Goal: Communication & Community: Connect with others

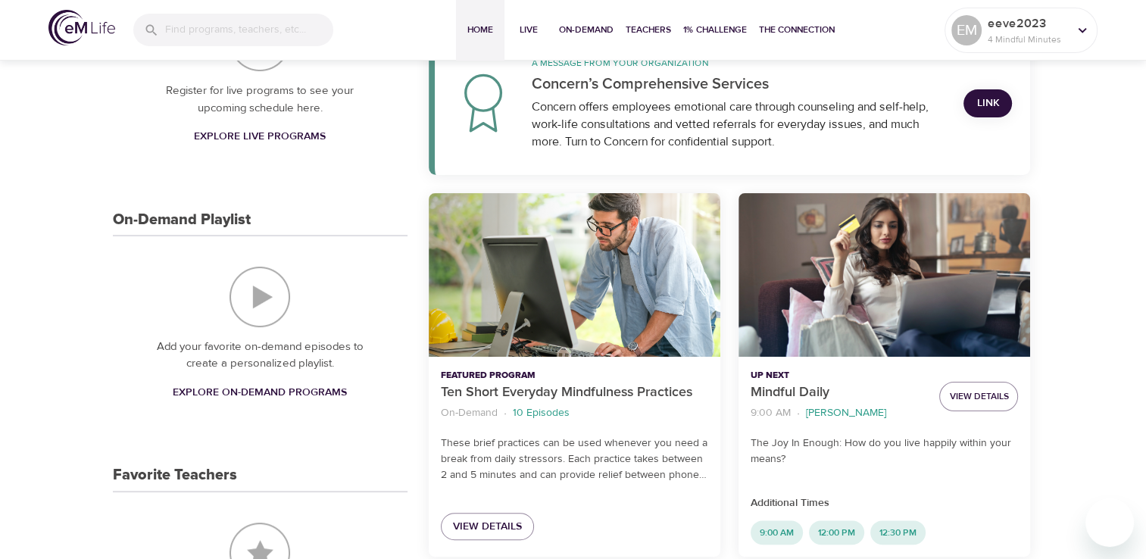
scroll to position [303, 0]
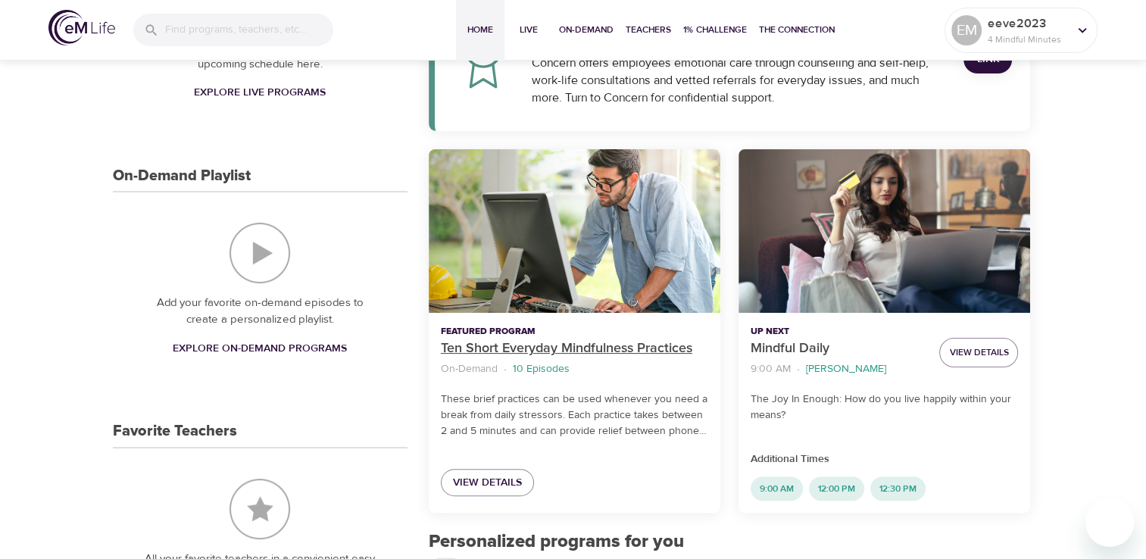
click at [648, 347] on p "Ten Short Everyday Mindfulness Practices" at bounding box center [574, 349] width 267 height 20
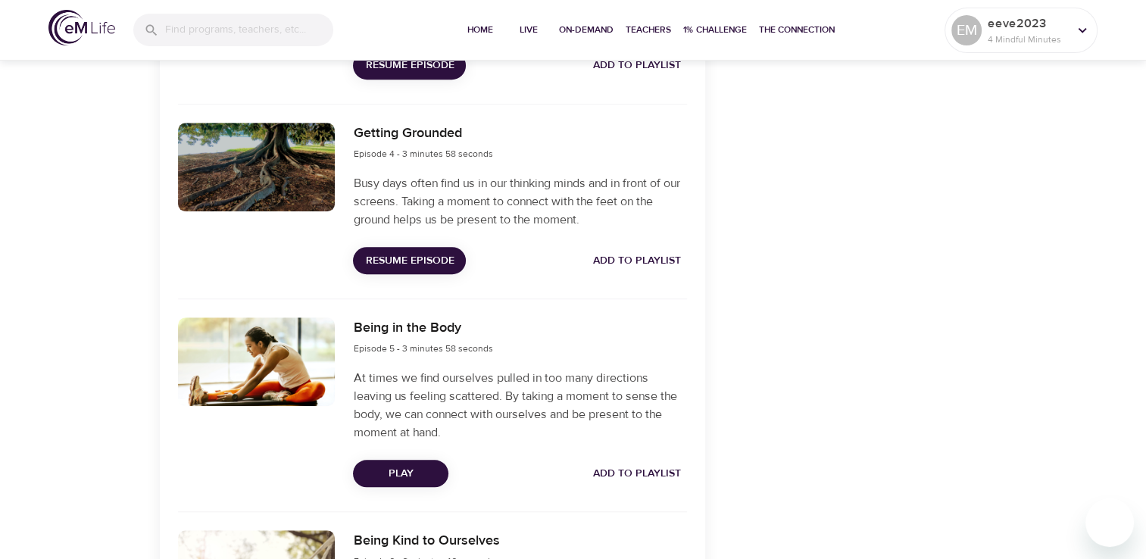
scroll to position [1060, 0]
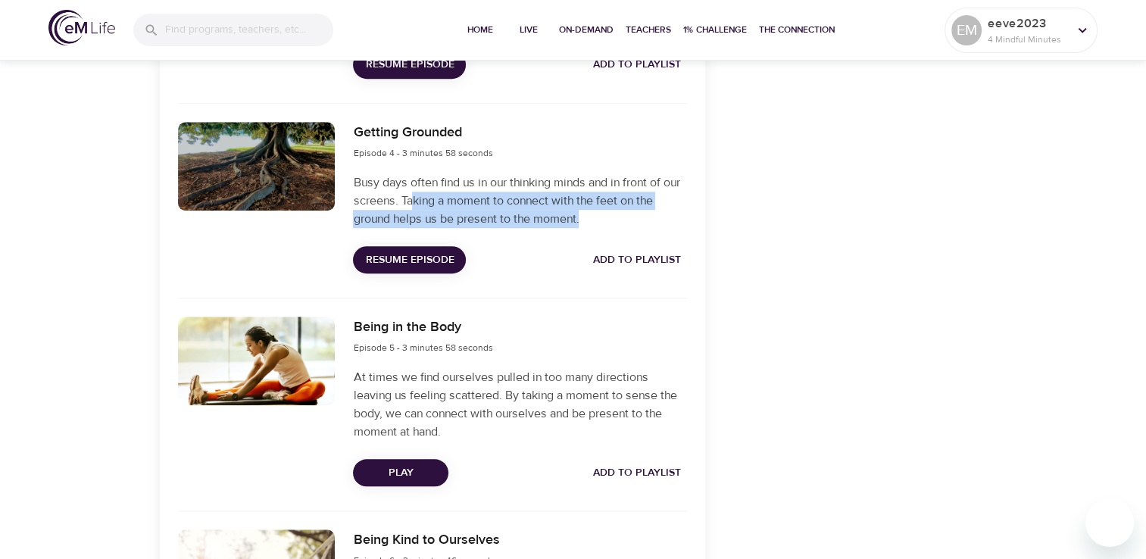
drag, startPoint x: 433, startPoint y: 204, endPoint x: 593, endPoint y: 218, distance: 160.4
click at [593, 218] on p "Busy days often find us in our thinking minds and in front of our screens. Taki…" at bounding box center [519, 200] width 333 height 55
click at [501, 219] on p "Busy days often find us in our thinking minds and in front of our screens. Taki…" at bounding box center [519, 200] width 333 height 55
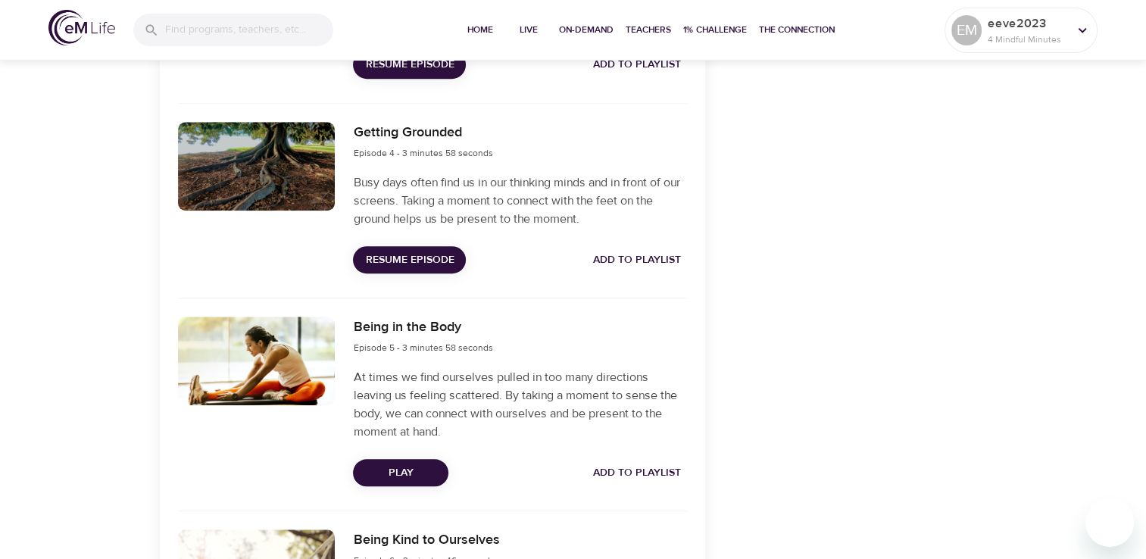
click at [428, 259] on span "Resume Episode" at bounding box center [409, 260] width 89 height 19
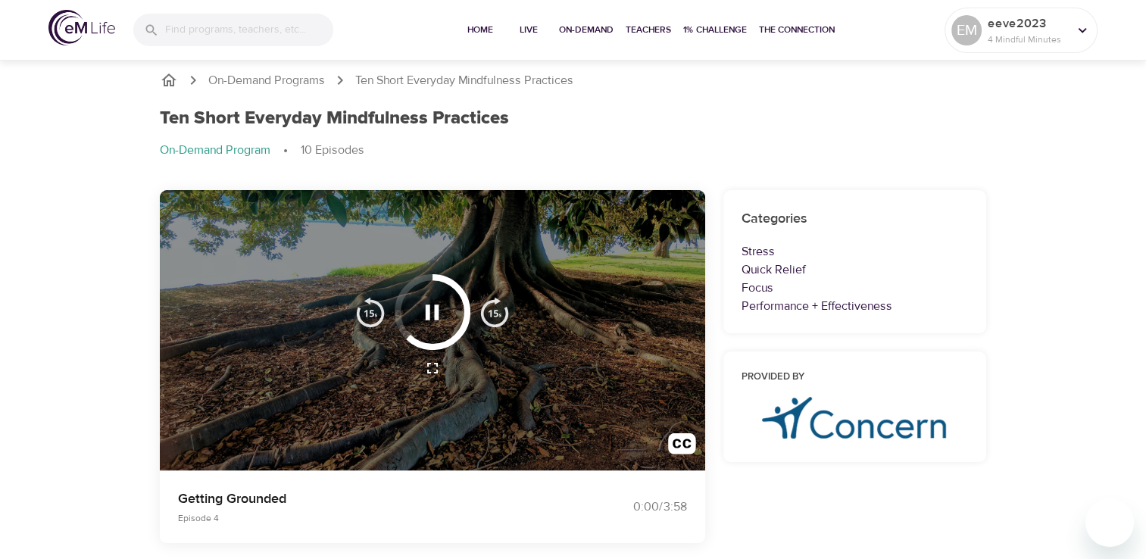
scroll to position [0, 0]
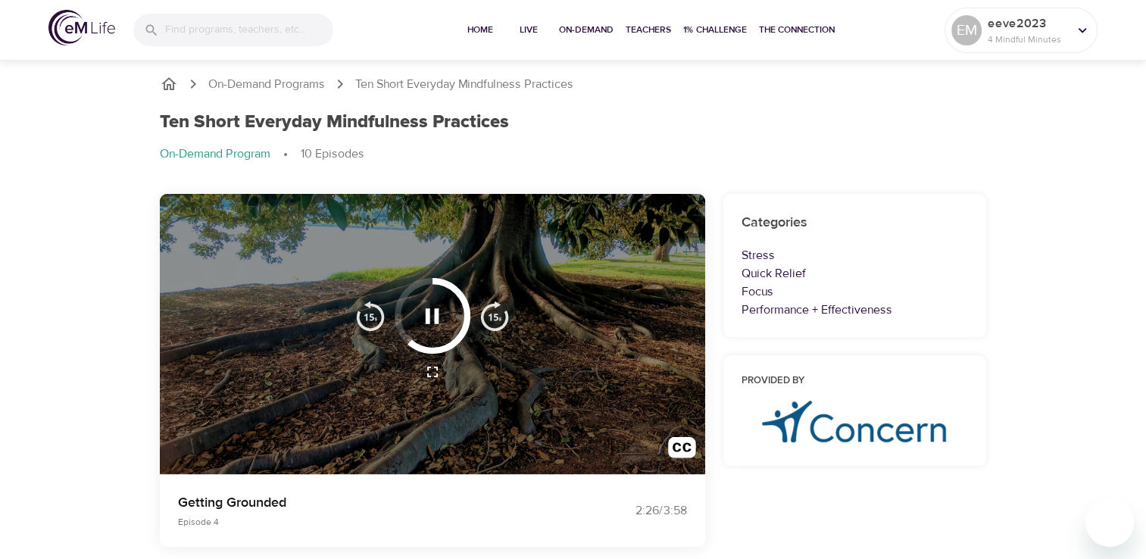
click at [375, 86] on p "Ten Short Everyday Mindfulness Practices" at bounding box center [464, 84] width 218 height 17
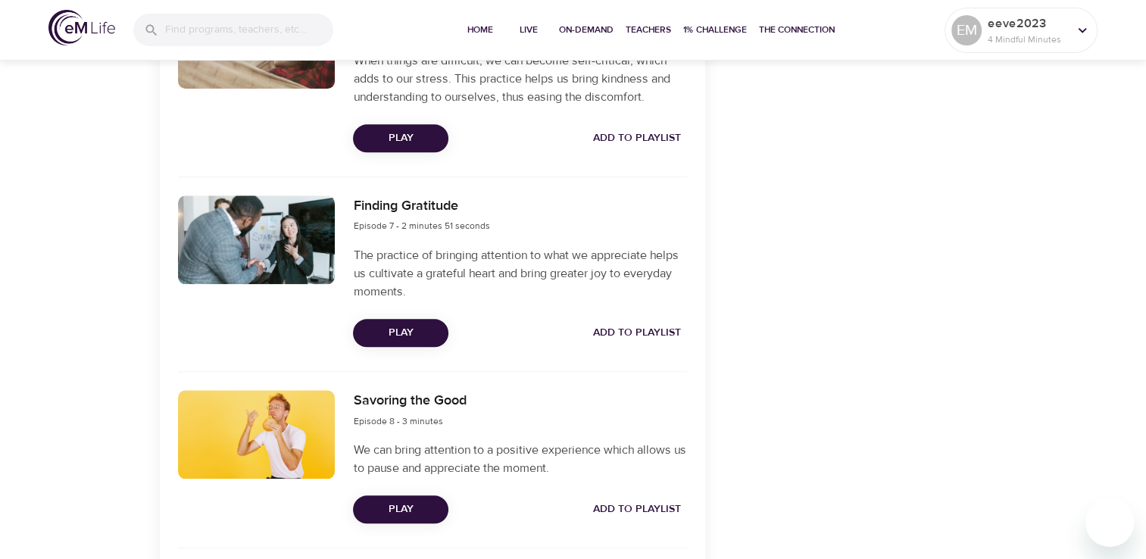
scroll to position [1590, 0]
click at [410, 336] on span "Play" at bounding box center [400, 332] width 71 height 19
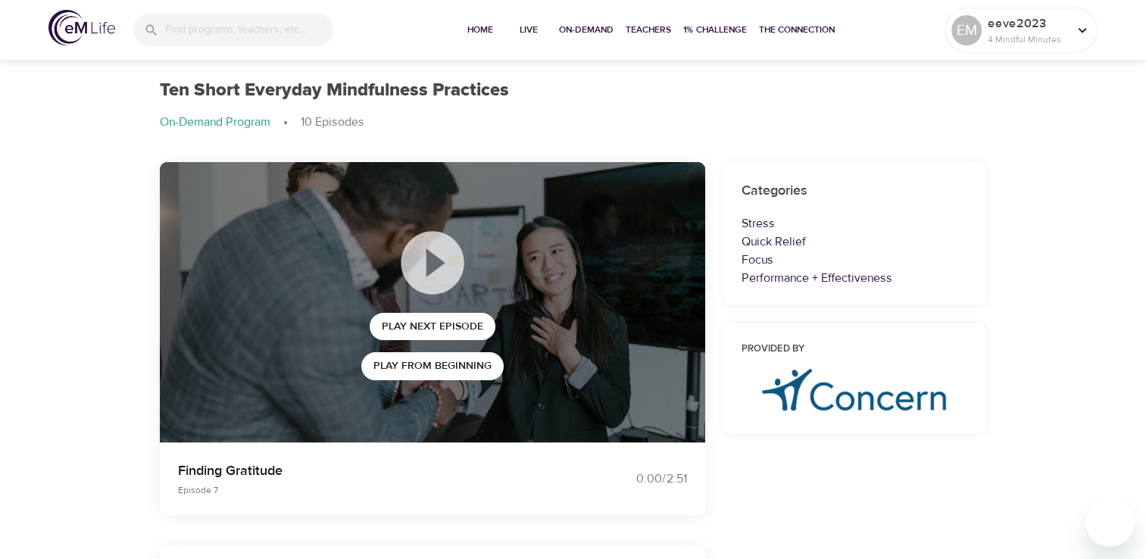
scroll to position [0, 0]
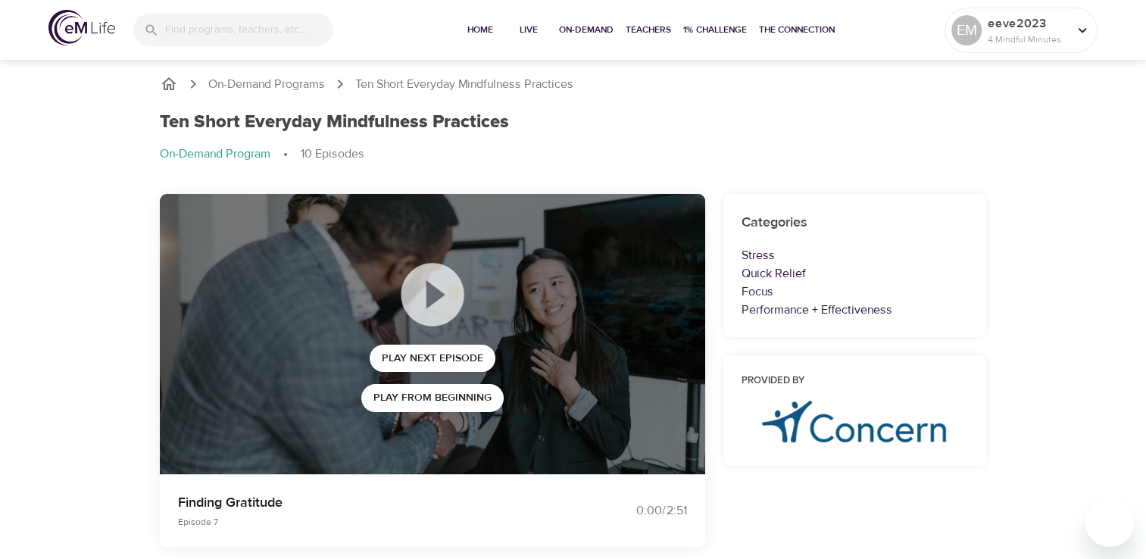
click at [228, 153] on p "On-Demand Program" at bounding box center [215, 153] width 111 height 17
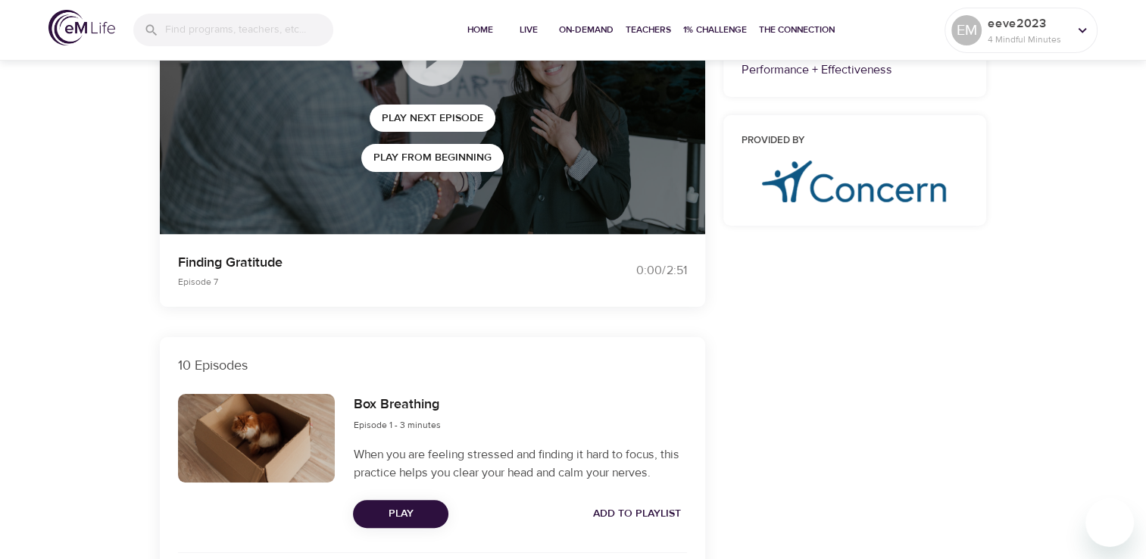
scroll to position [303, 0]
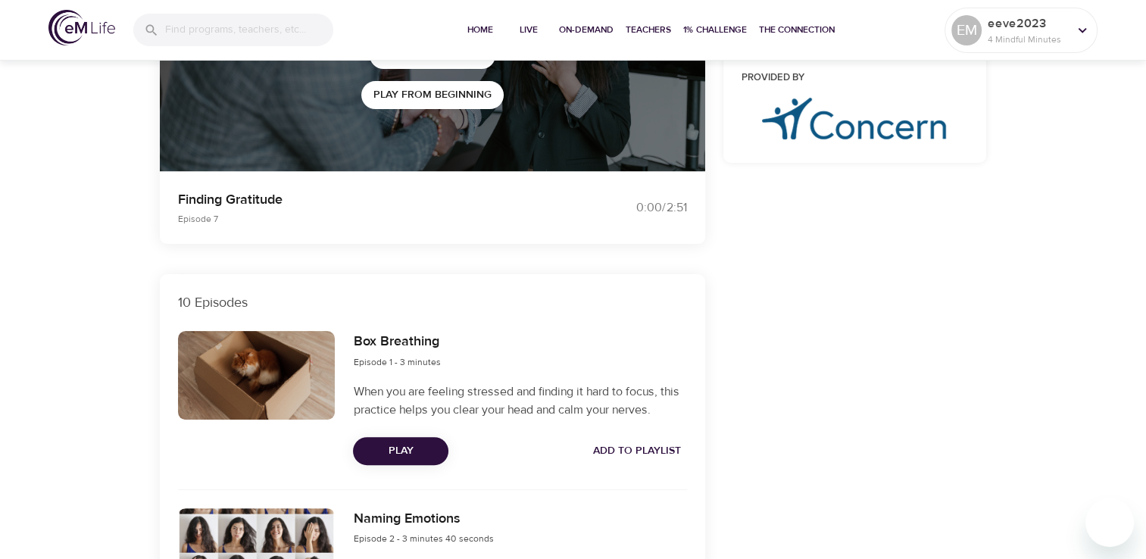
click at [523, 223] on p "Episode 7" at bounding box center [366, 219] width 377 height 14
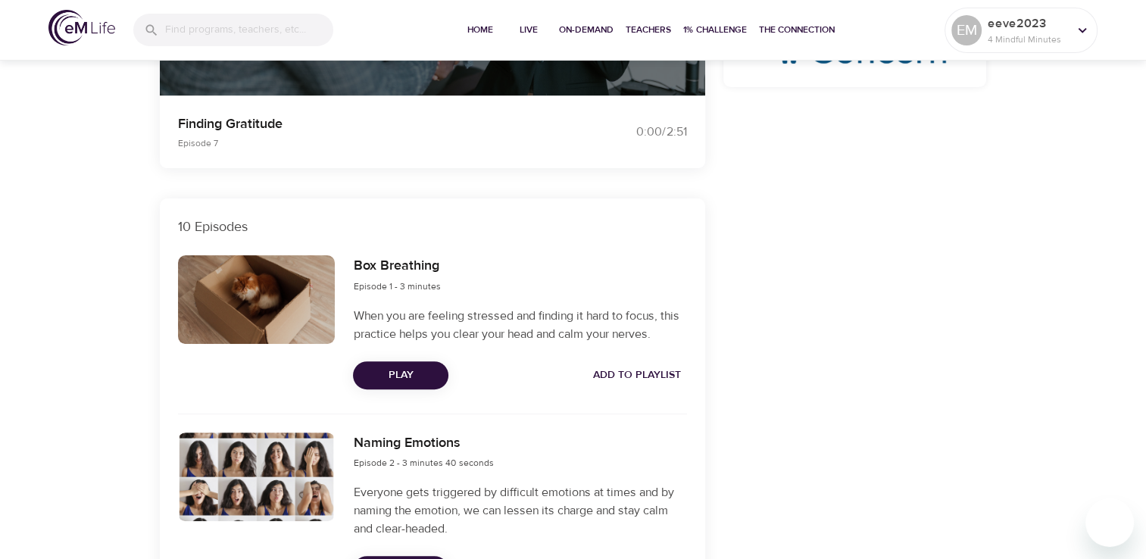
scroll to position [0, 0]
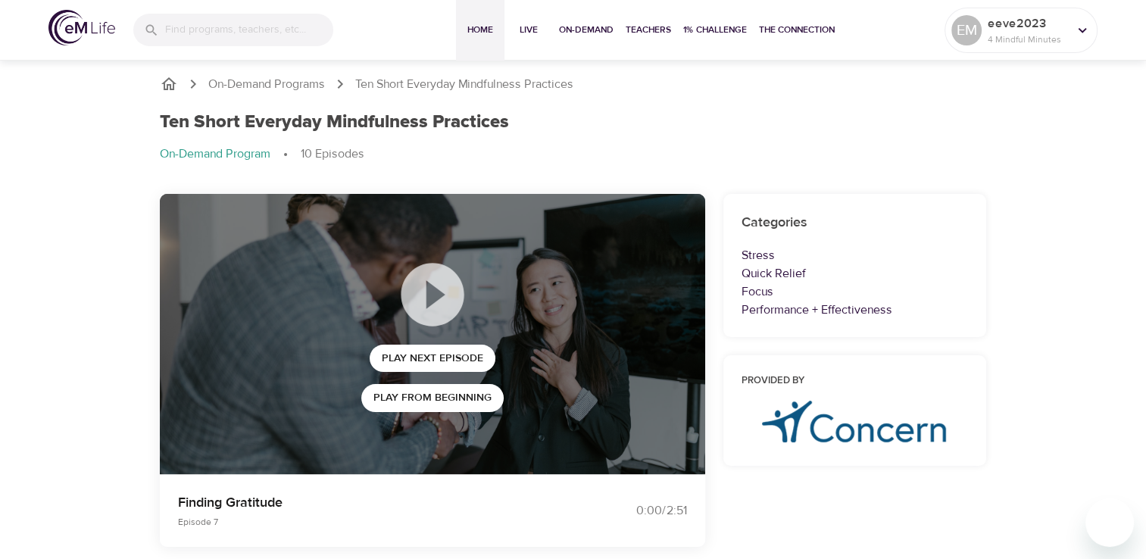
click at [475, 31] on span "Home" at bounding box center [480, 30] width 36 height 16
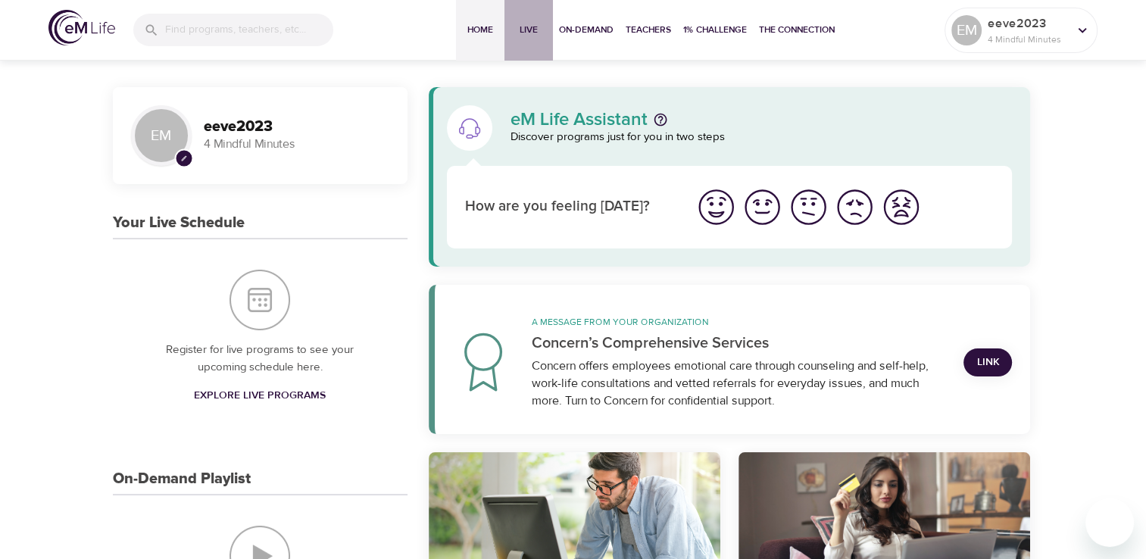
click at [530, 35] on span "Live" at bounding box center [528, 30] width 36 height 16
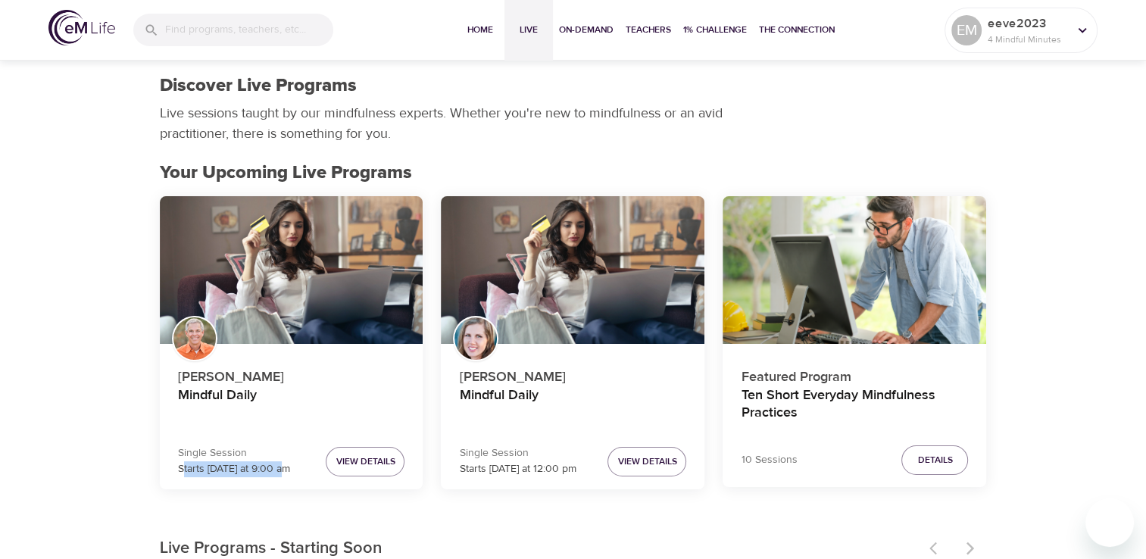
drag, startPoint x: 183, startPoint y: 467, endPoint x: 290, endPoint y: 463, distance: 106.9
click at [290, 463] on div "Single Session Starts [DATE] at 9:00 am View Details" at bounding box center [291, 461] width 227 height 32
click at [283, 466] on p "Starts [DATE] at 9:00 am" at bounding box center [234, 469] width 112 height 16
click at [548, 509] on div "[PERSON_NAME] Mindful Daily Single Session Starts [DATE] at 12:00 pm View Detai…" at bounding box center [573, 349] width 282 height 324
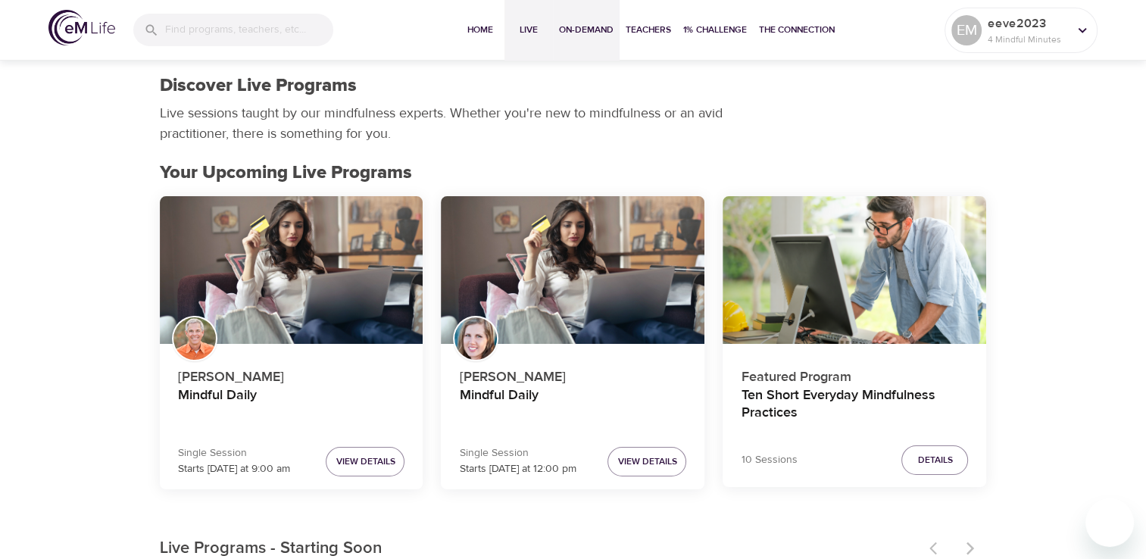
click at [601, 14] on button "On-Demand" at bounding box center [586, 30] width 67 height 61
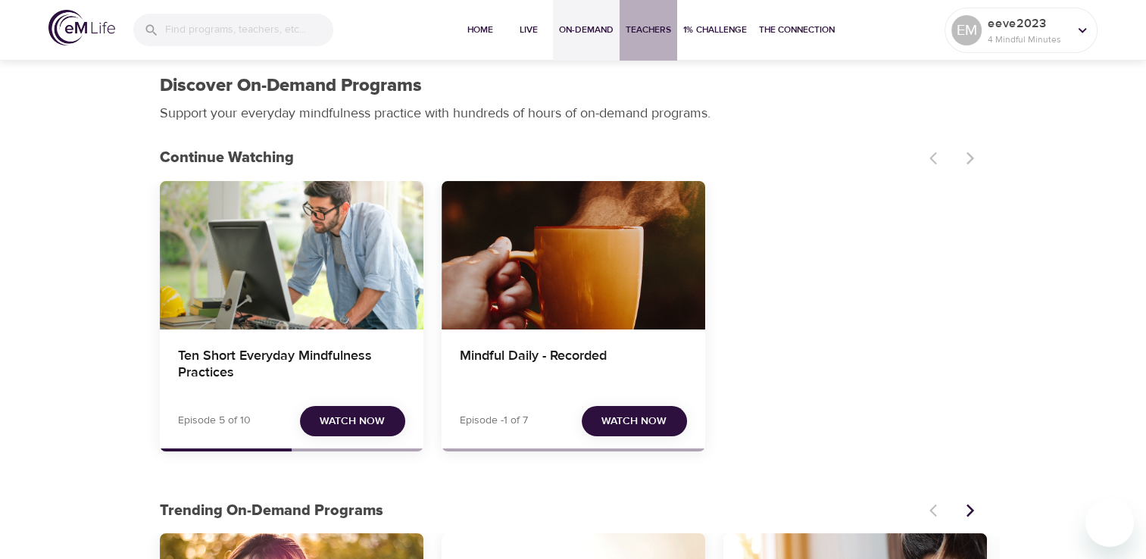
click at [657, 17] on button "Teachers" at bounding box center [649, 30] width 58 height 61
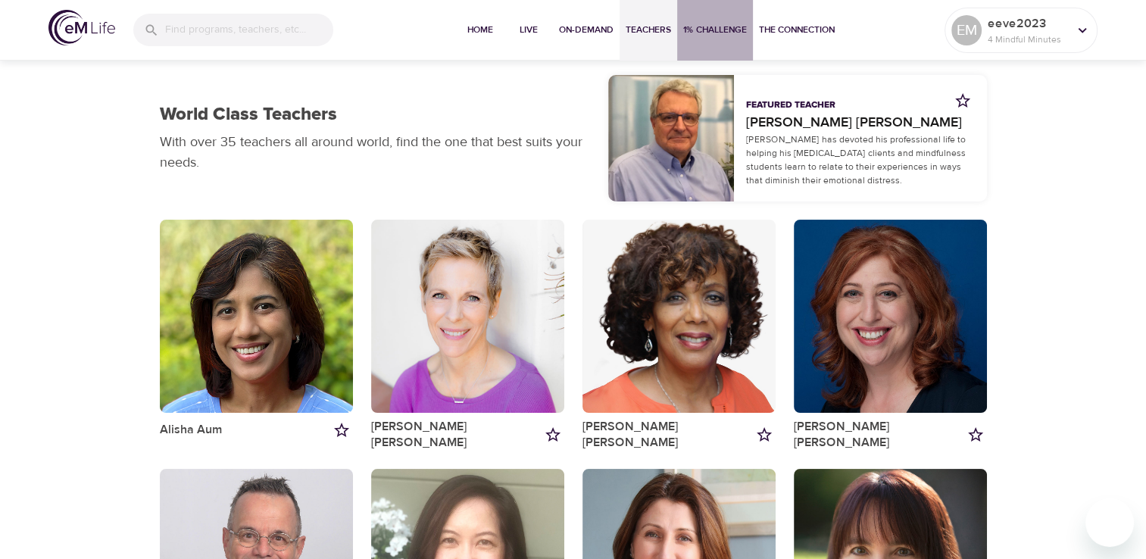
click at [724, 23] on span "1% Challenge" at bounding box center [715, 30] width 64 height 16
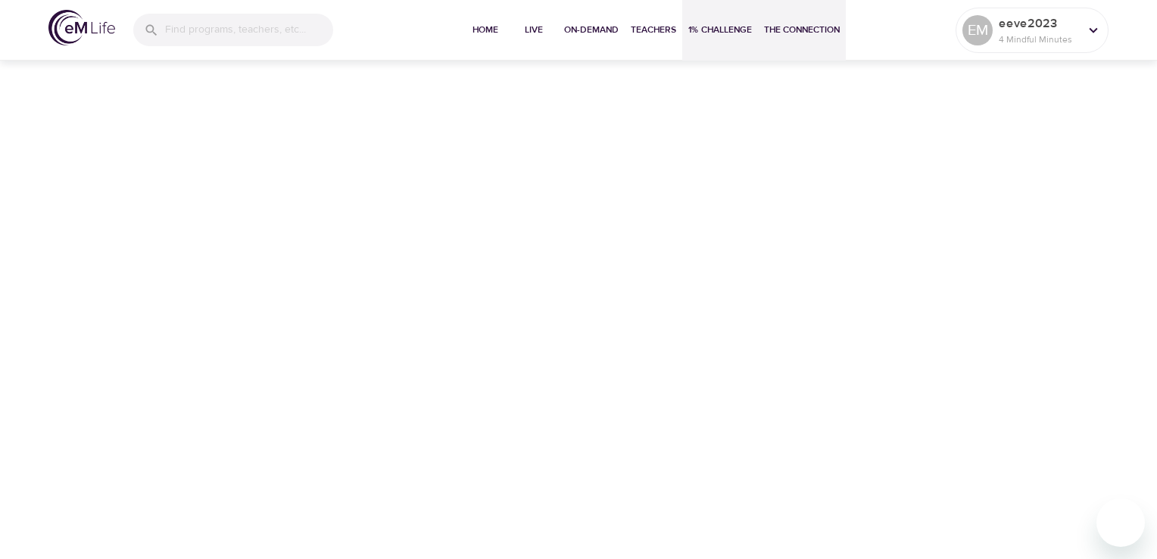
click at [823, 34] on span "The Connection" at bounding box center [802, 30] width 76 height 16
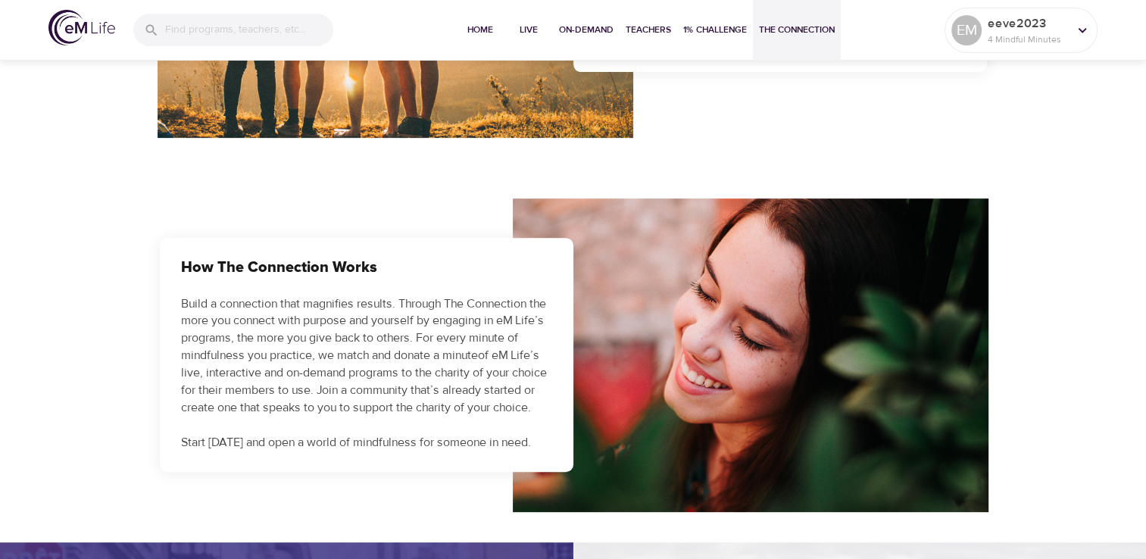
scroll to position [682, 0]
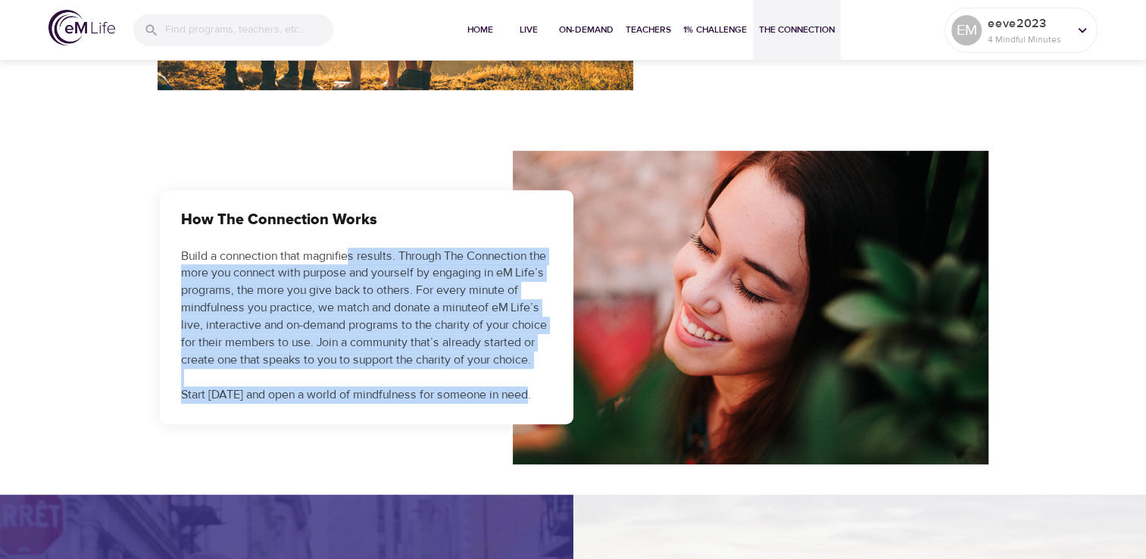
drag, startPoint x: 351, startPoint y: 253, endPoint x: 527, endPoint y: 395, distance: 225.7
click at [529, 393] on p "Build a connection that magnifies results. Through The Connection the more you …" at bounding box center [366, 326] width 371 height 156
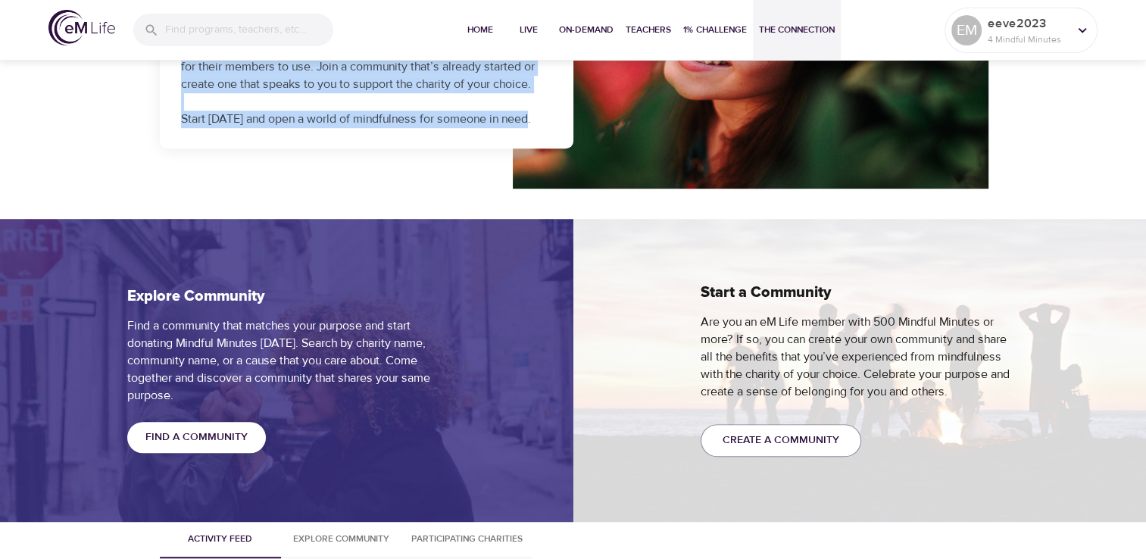
scroll to position [1060, 0]
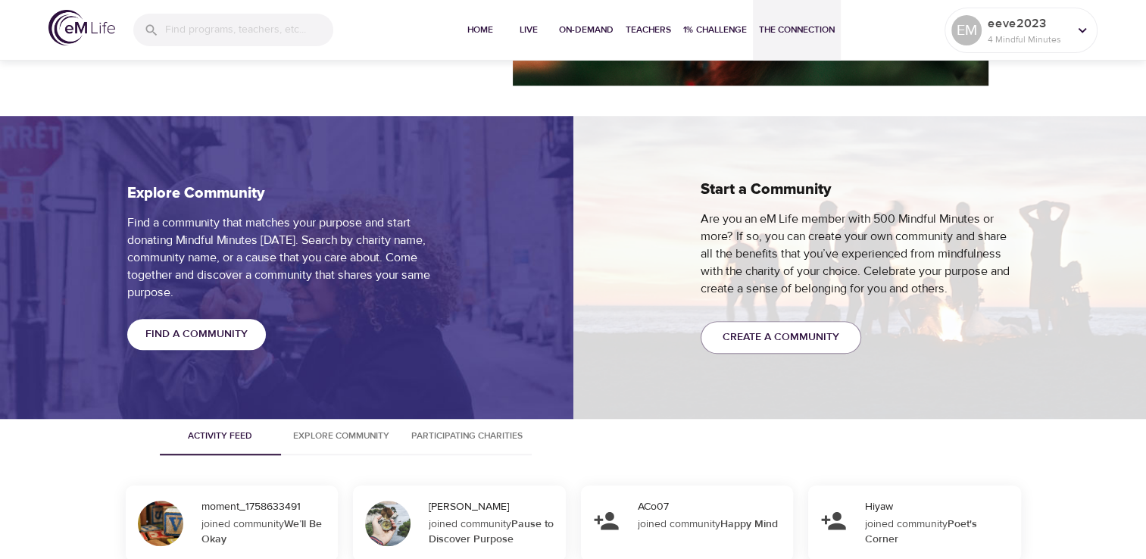
drag, startPoint x: 360, startPoint y: 249, endPoint x: 326, endPoint y: 267, distance: 38.9
click at [346, 257] on p "Find a community that matches your purpose and start donating Mindful Minutes […" at bounding box center [286, 257] width 318 height 86
click at [181, 340] on span "Find a Community" at bounding box center [196, 334] width 102 height 19
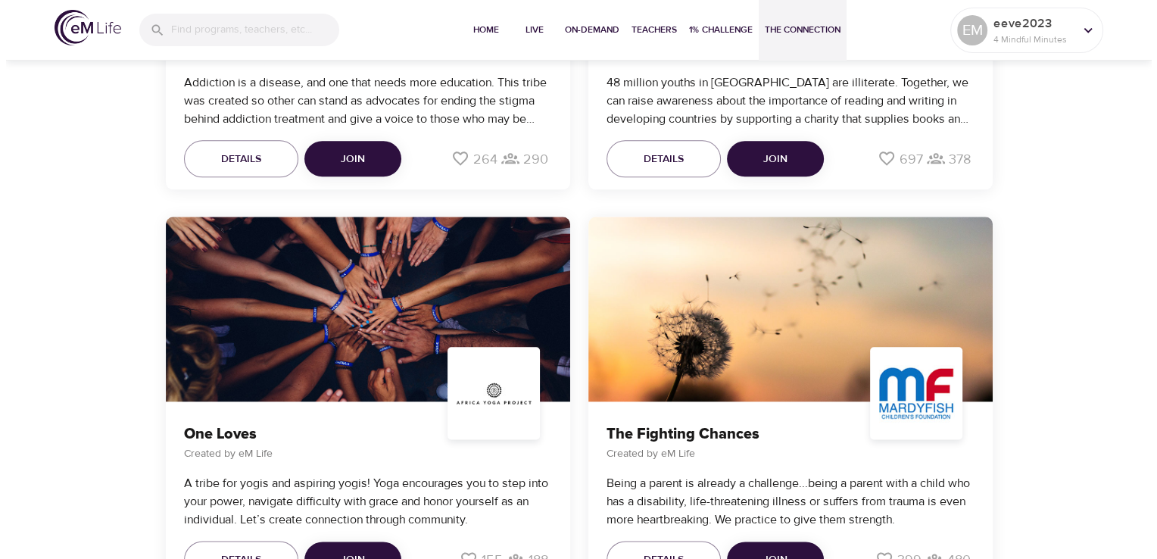
scroll to position [1969, 0]
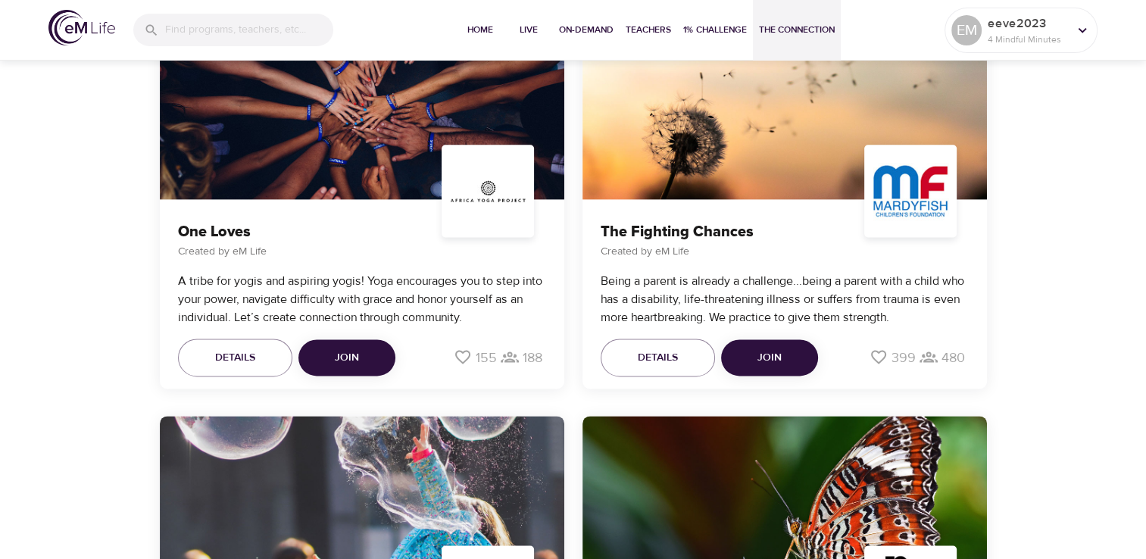
click at [779, 352] on span "Join" at bounding box center [769, 357] width 24 height 19
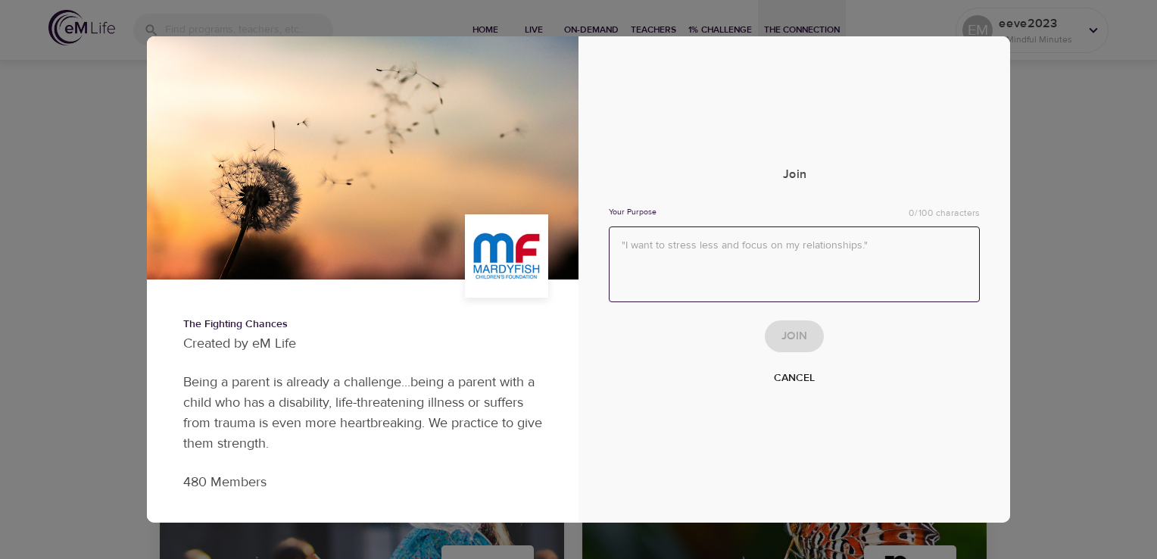
click at [851, 269] on textarea at bounding box center [794, 264] width 371 height 76
type textarea "I want to stay open and mindful even during crisis."
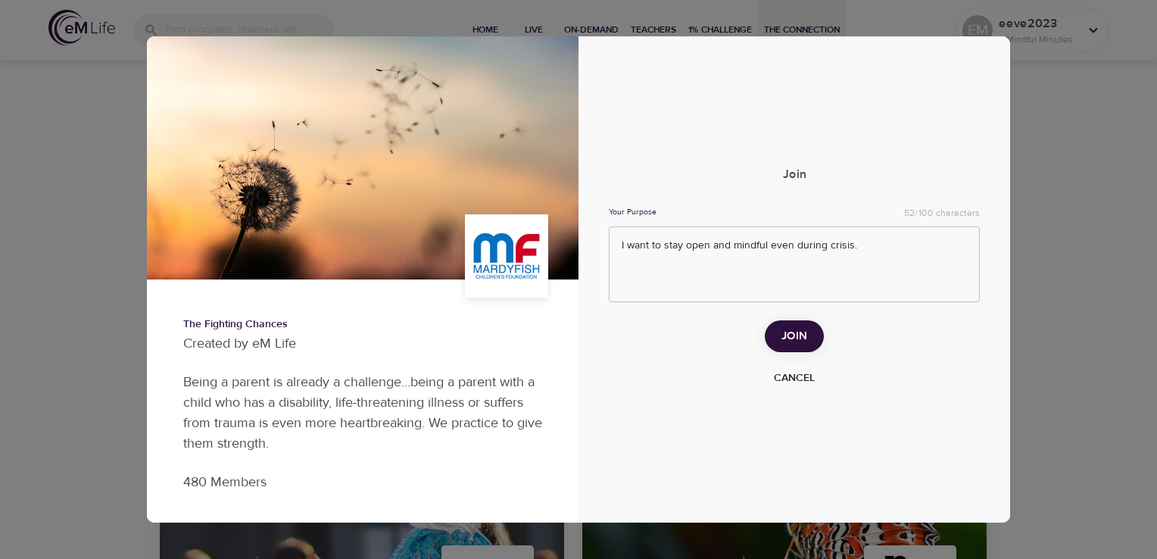
drag, startPoint x: 796, startPoint y: 361, endPoint x: 797, endPoint y: 352, distance: 9.1
click at [797, 361] on div "Join Your Purpose 52/100 characters I want to stay open and mindful even during…" at bounding box center [794, 280] width 371 height 226
click at [800, 335] on span "Join" at bounding box center [795, 336] width 26 height 20
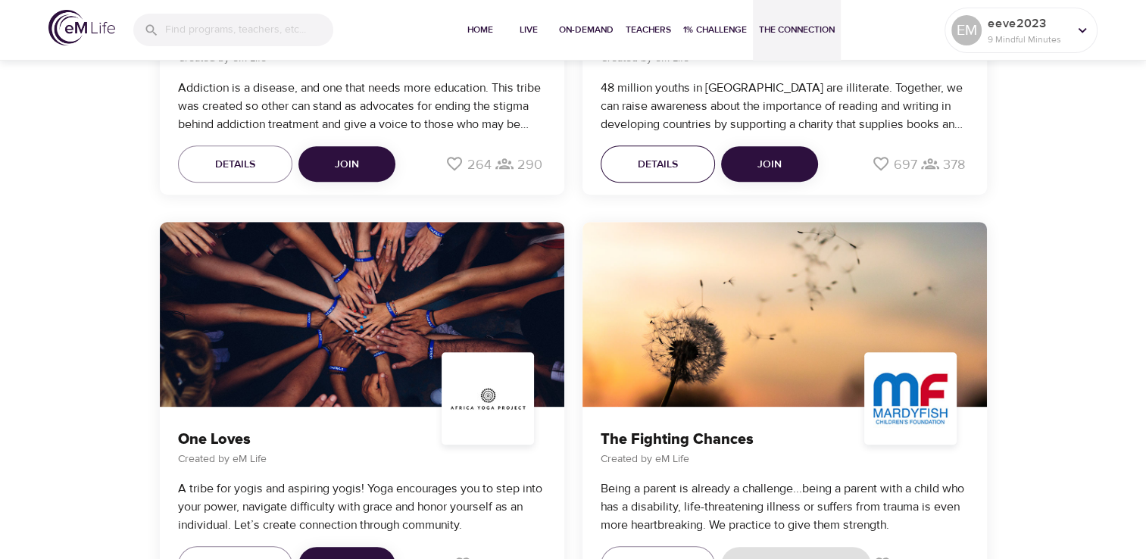
scroll to position [833, 0]
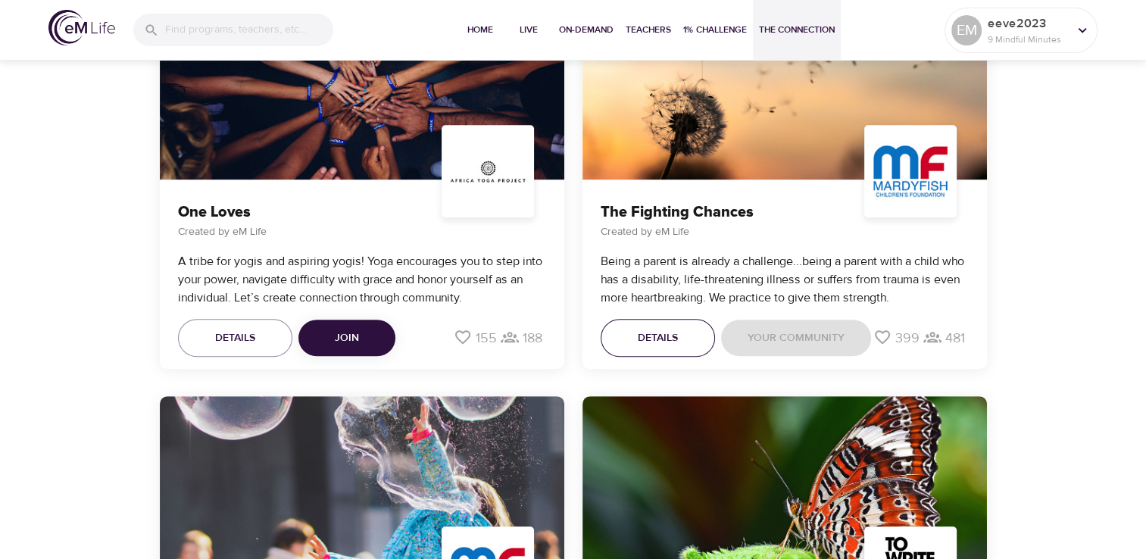
click at [673, 332] on span "Details" at bounding box center [658, 338] width 40 height 19
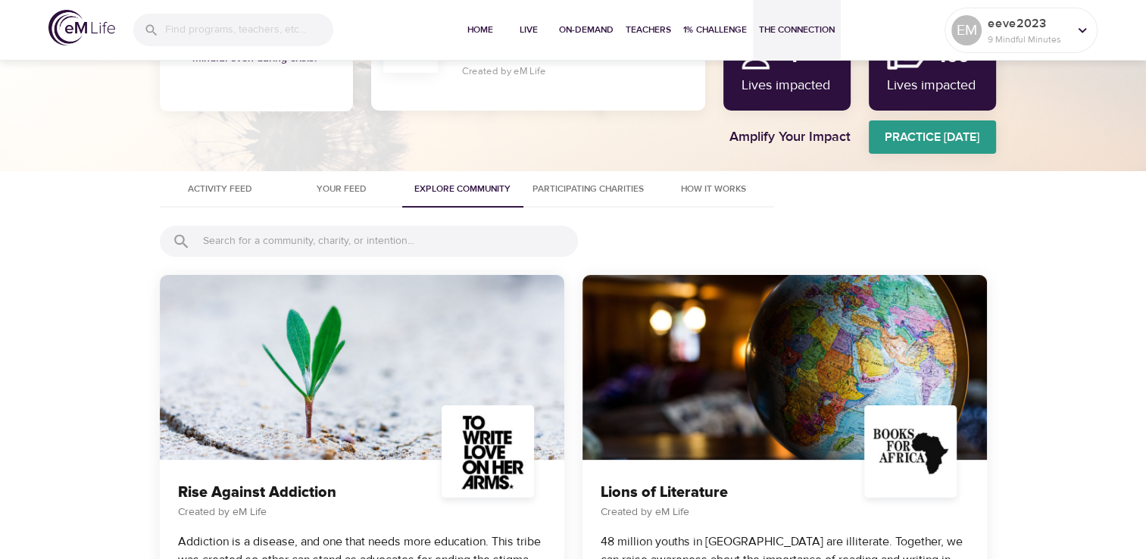
scroll to position [0, 0]
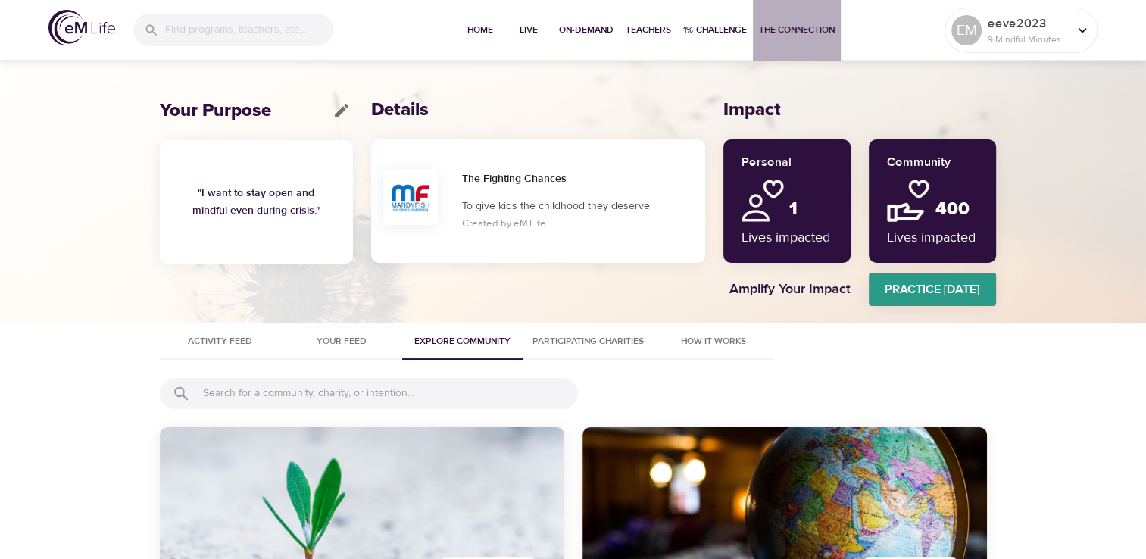
click at [791, 36] on span "The Connection" at bounding box center [797, 30] width 76 height 16
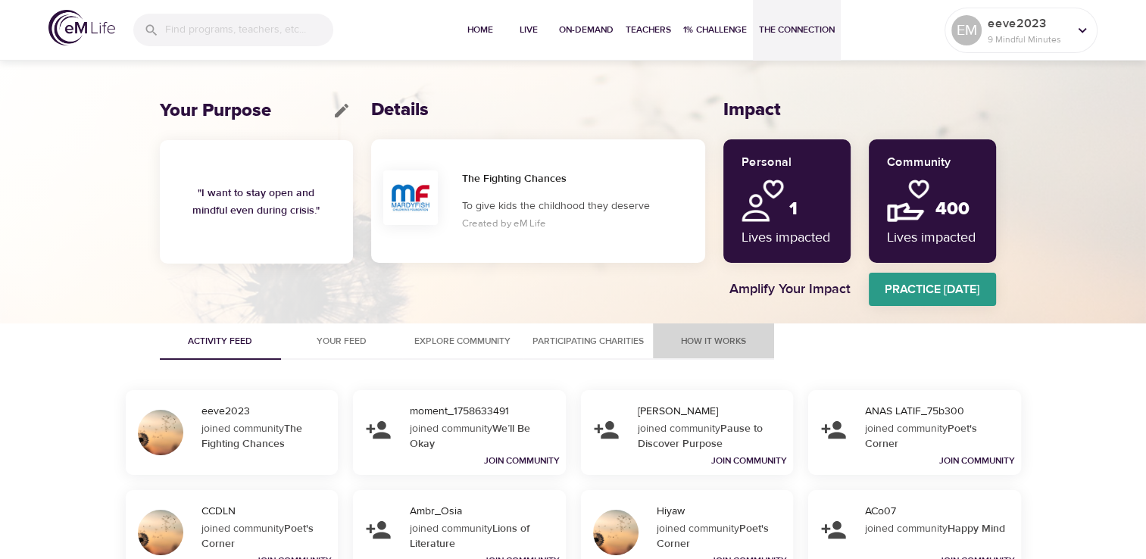
click at [696, 338] on span "How It Works" at bounding box center [713, 341] width 103 height 16
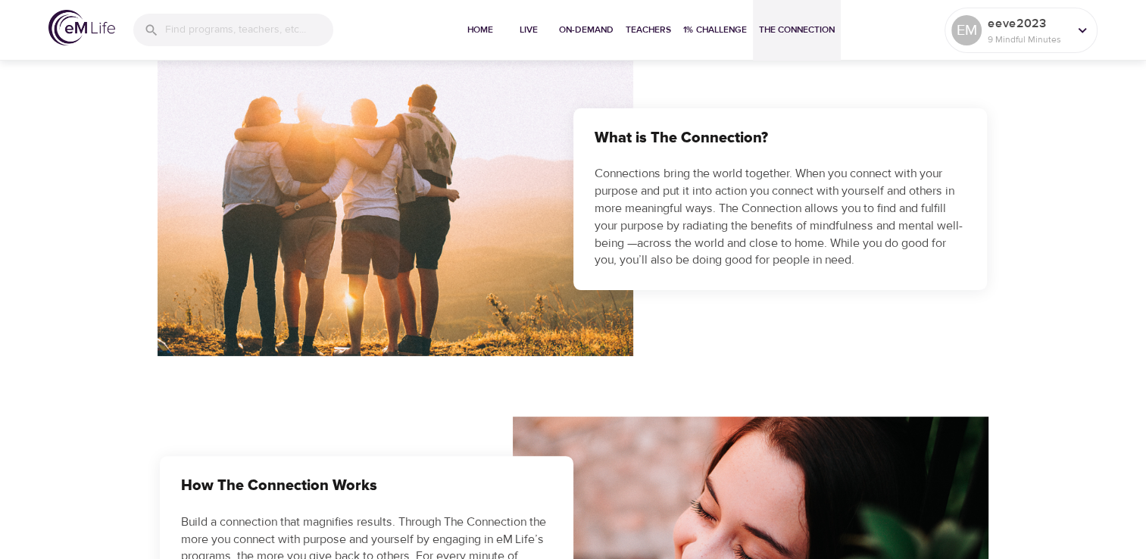
scroll to position [379, 0]
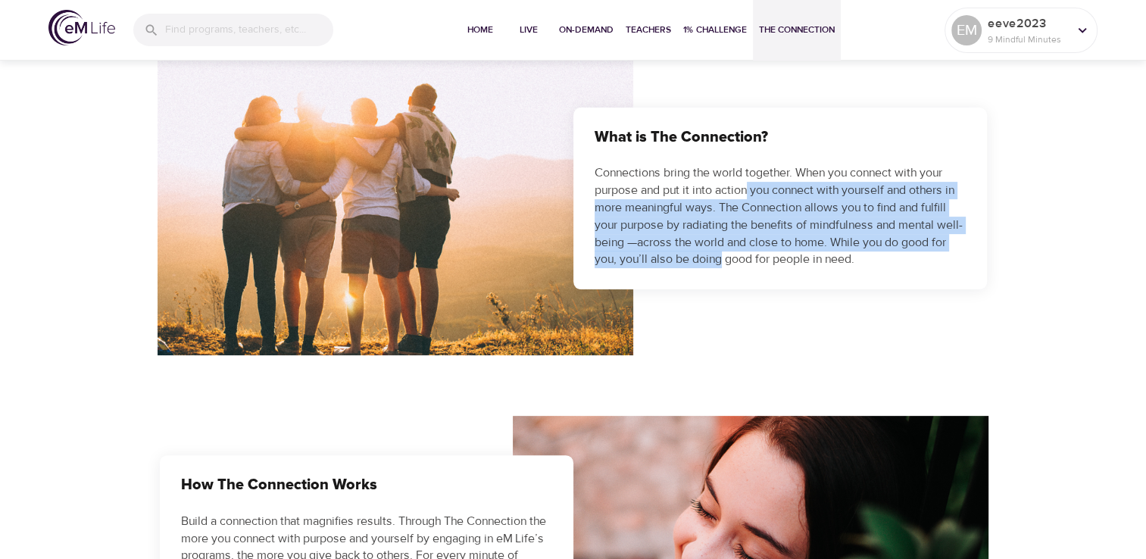
drag, startPoint x: 747, startPoint y: 189, endPoint x: 739, endPoint y: 261, distance: 71.6
click at [739, 261] on p "Connections bring the world together. When you connect with your purpose and pu…" at bounding box center [780, 216] width 371 height 104
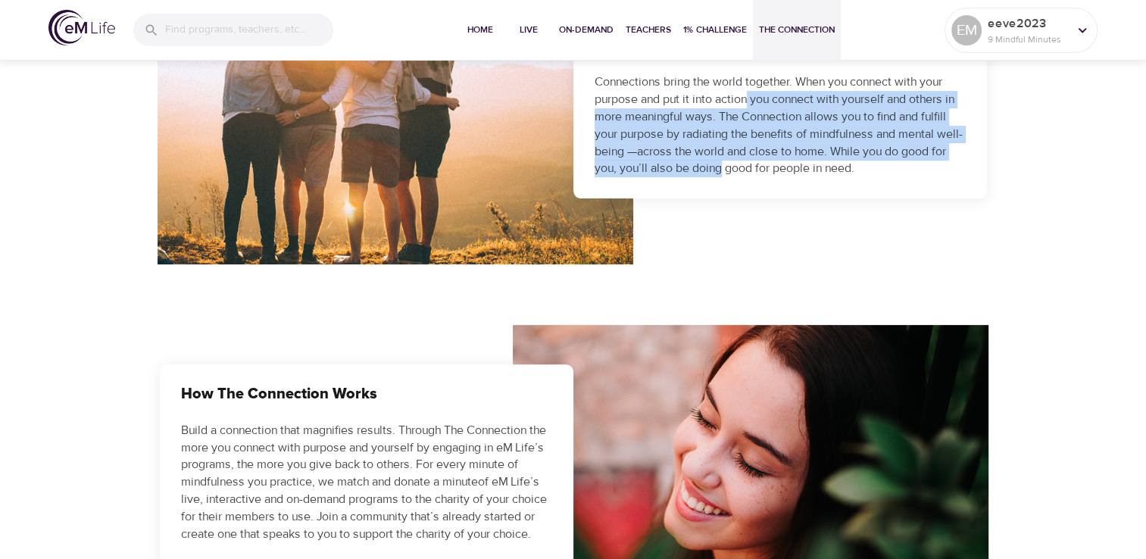
scroll to position [606, 0]
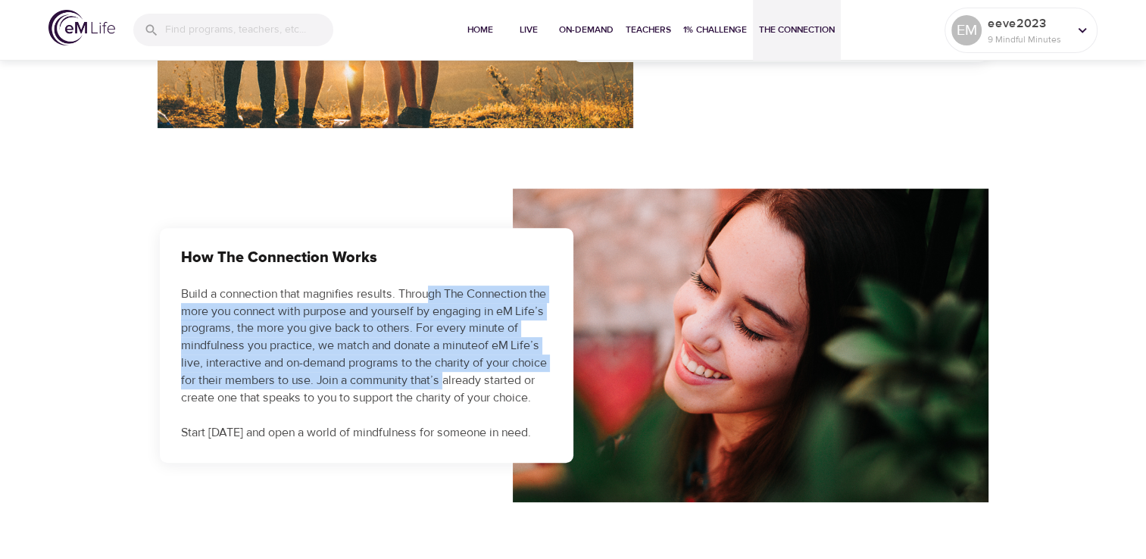
drag, startPoint x: 434, startPoint y: 298, endPoint x: 442, endPoint y: 382, distance: 83.7
click at [442, 382] on p "Build a connection that magnifies results. Through The Connection the more you …" at bounding box center [366, 364] width 371 height 156
click at [406, 337] on p "Build a connection that magnifies results. Through The Connection the more you …" at bounding box center [366, 364] width 371 height 156
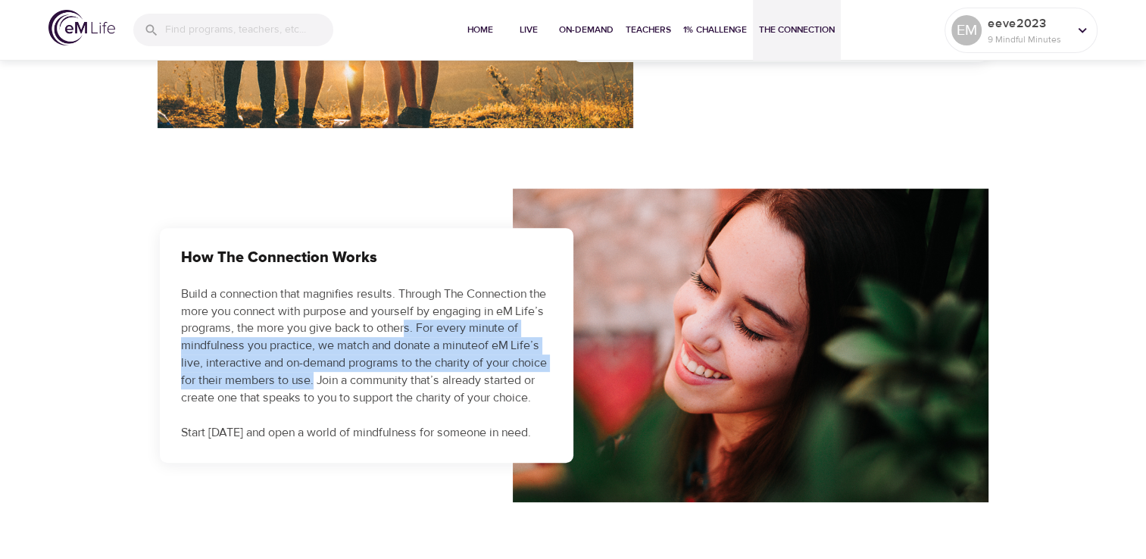
drag, startPoint x: 435, startPoint y: 333, endPoint x: 313, endPoint y: 385, distance: 133.1
click at [313, 385] on p "Build a connection that magnifies results. Through The Connection the more you …" at bounding box center [366, 364] width 371 height 156
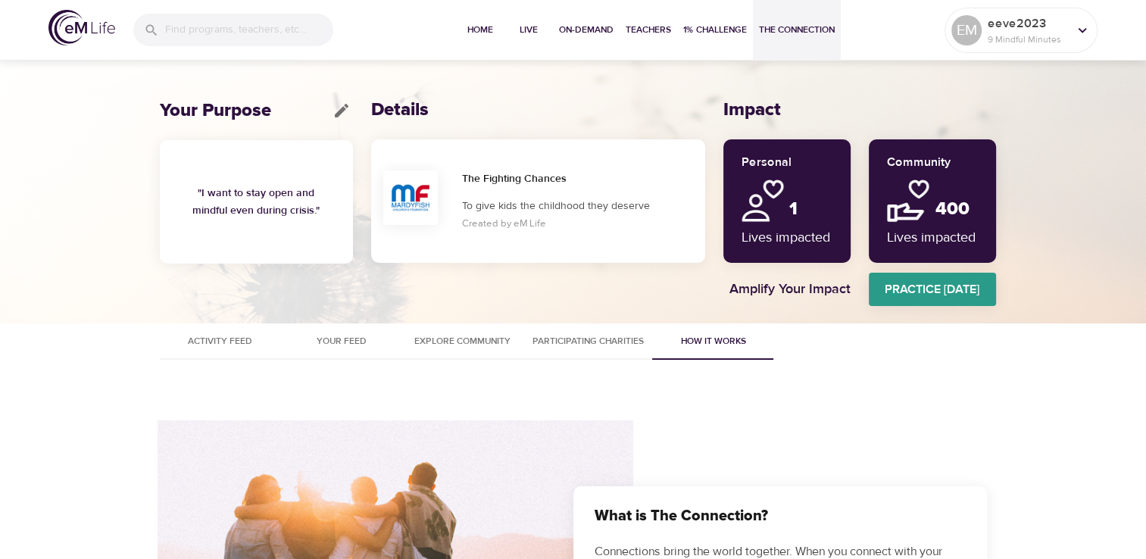
scroll to position [0, 0]
click at [479, 29] on span "Home" at bounding box center [480, 30] width 36 height 16
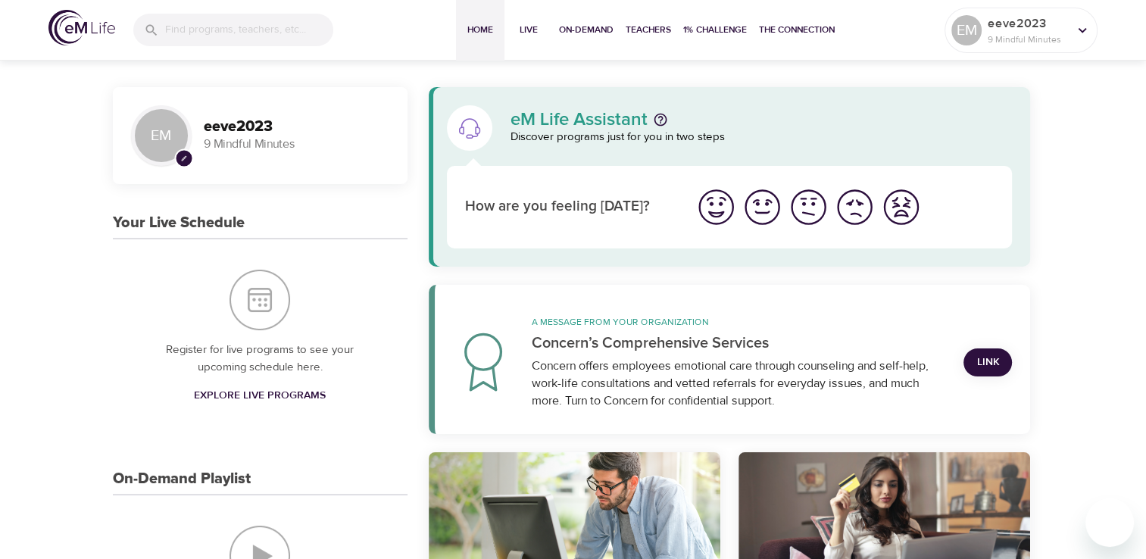
click at [984, 365] on span "Link" at bounding box center [987, 362] width 24 height 19
